Goal: Task Accomplishment & Management: Complete application form

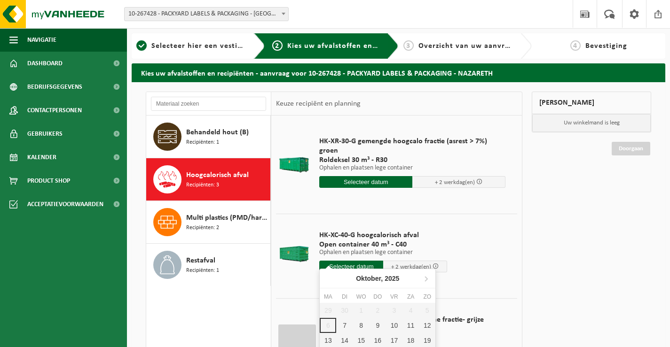
click at [343, 261] on input "text" at bounding box center [351, 267] width 64 height 12
click at [342, 325] on div "7" at bounding box center [344, 325] width 16 height 15
type input "Van [DATE]"
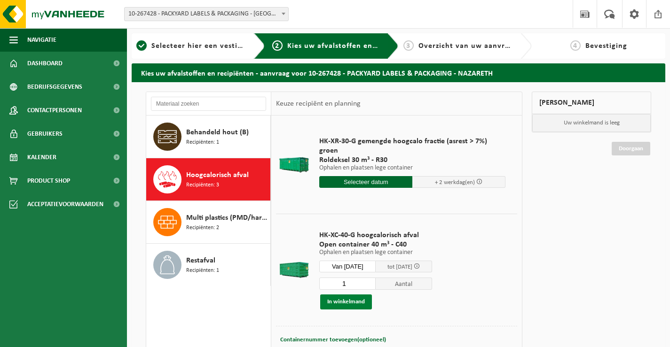
click at [356, 303] on button "In winkelmand" at bounding box center [346, 302] width 52 height 15
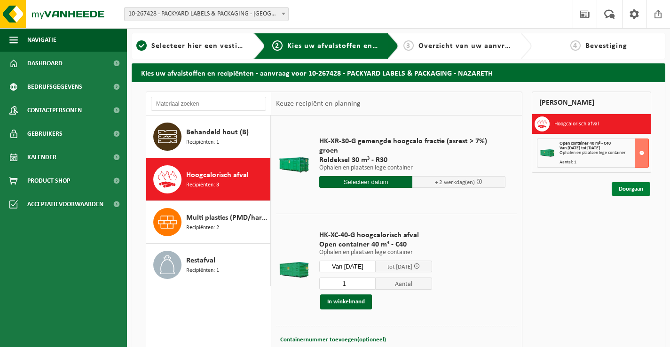
click at [639, 187] on link "Doorgaan" at bounding box center [631, 189] width 39 height 14
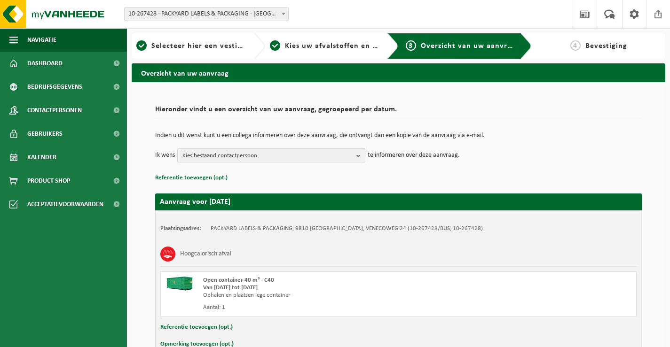
click at [273, 154] on span "Kies bestaand contactpersoon" at bounding box center [267, 156] width 170 height 14
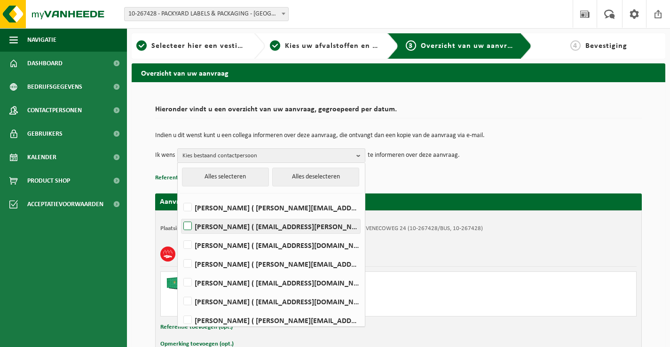
click at [254, 229] on label "CHRISTOPHE DE JANS ( christophe.de.jans@packyard.pro )" at bounding box center [271, 227] width 179 height 14
click at [180, 215] on input "CHRISTOPHE DE JANS ( christophe.de.jans@packyard.pro )" at bounding box center [180, 214] width 0 height 0
checkbox input "true"
click at [488, 174] on p "Referentie toevoegen (opt.)" at bounding box center [398, 178] width 487 height 12
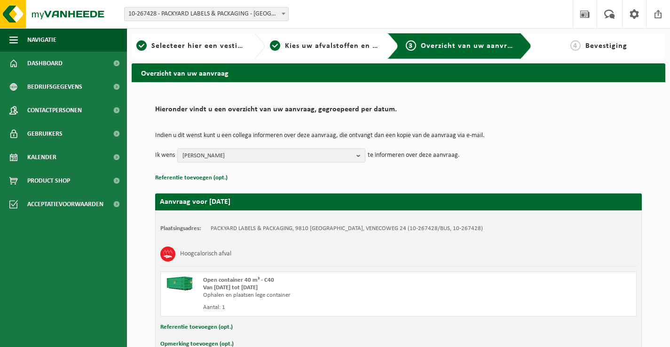
scroll to position [56, 0]
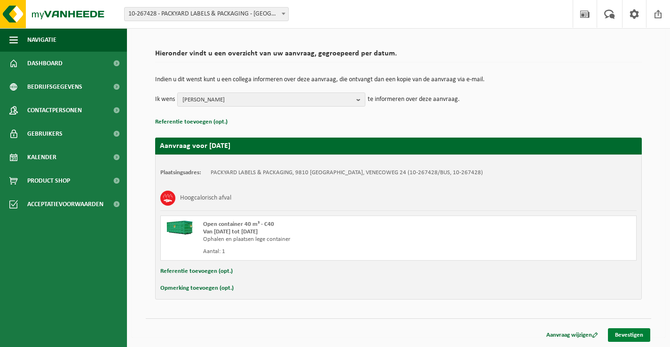
click at [630, 333] on link "Bevestigen" at bounding box center [629, 336] width 42 height 14
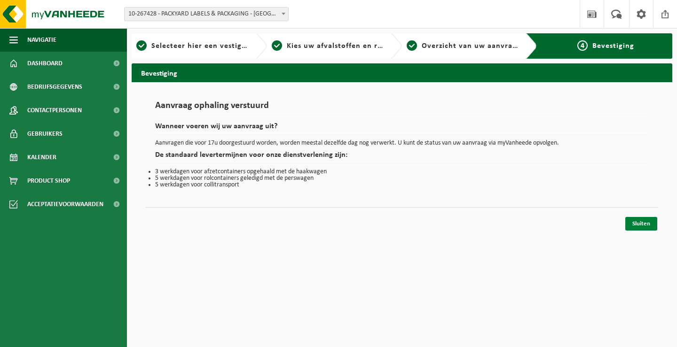
click at [634, 224] on link "Sluiten" at bounding box center [641, 224] width 32 height 14
